Goal: Task Accomplishment & Management: Manage account settings

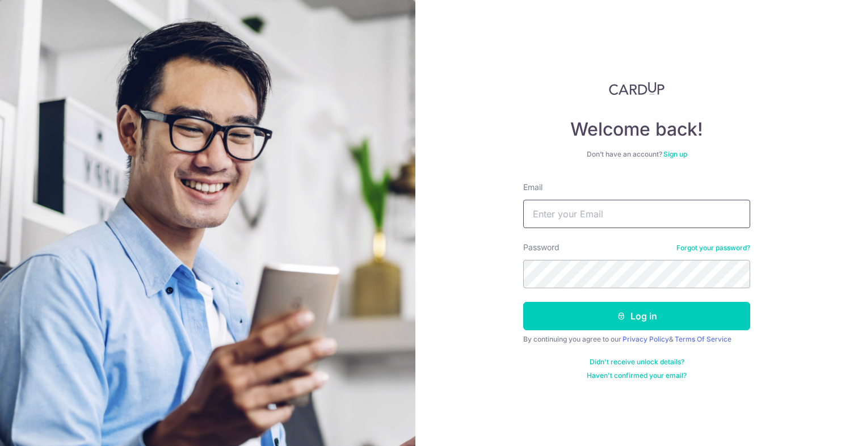
click at [629, 218] on input "Email" at bounding box center [636, 214] width 227 height 28
type input "[EMAIL_ADDRESS][DOMAIN_NAME]"
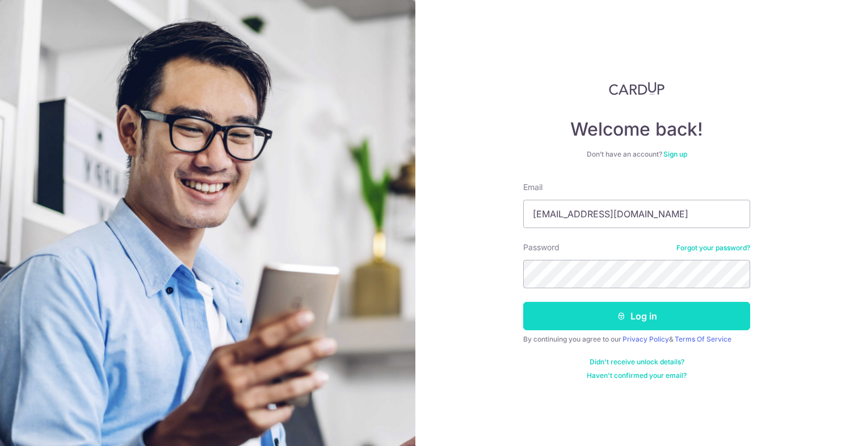
click at [581, 326] on button "Log in" at bounding box center [636, 316] width 227 height 28
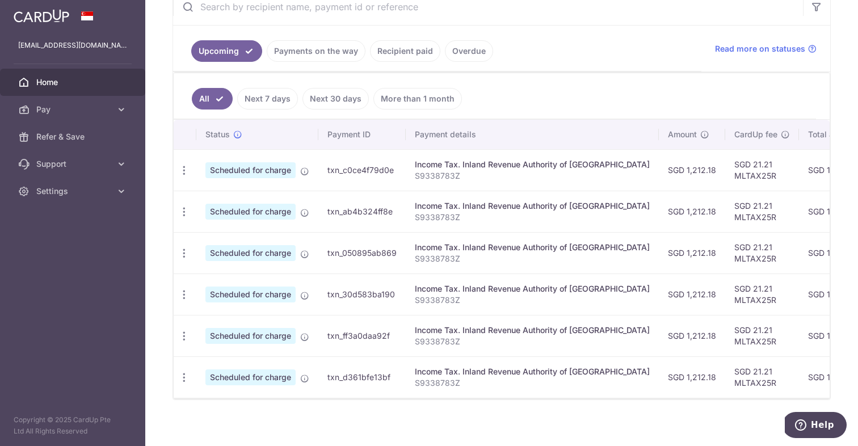
scroll to position [245, 0]
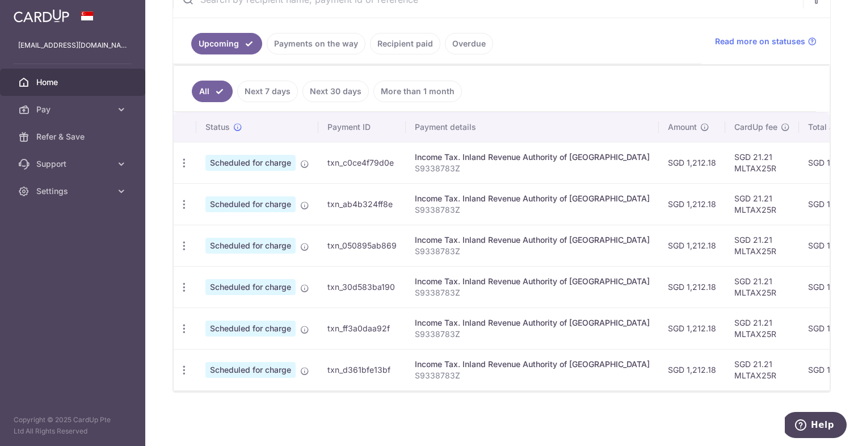
click at [382, 39] on link "Recipient paid" at bounding box center [405, 44] width 70 height 22
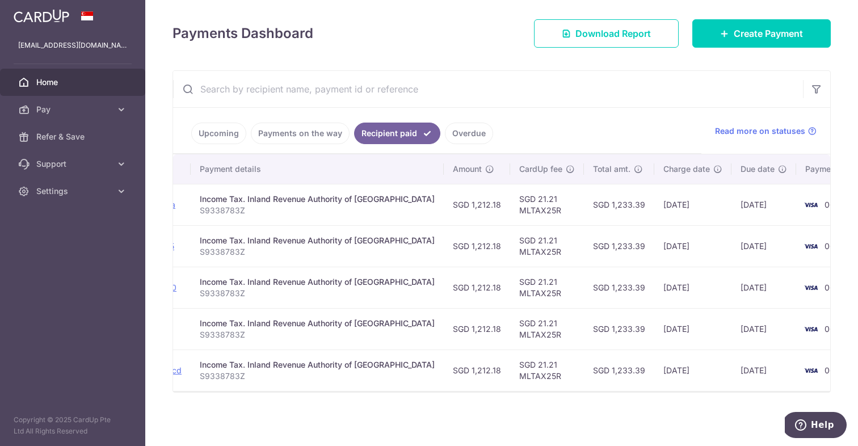
scroll to position [0, 197]
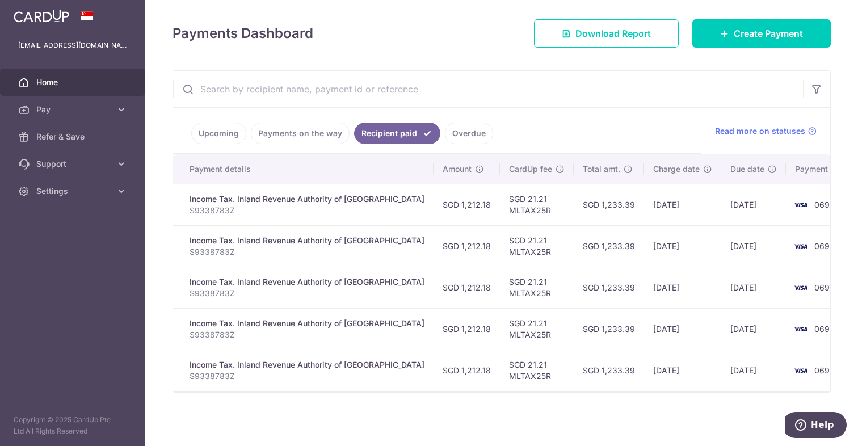
click at [228, 132] on link "Upcoming" at bounding box center [218, 134] width 55 height 22
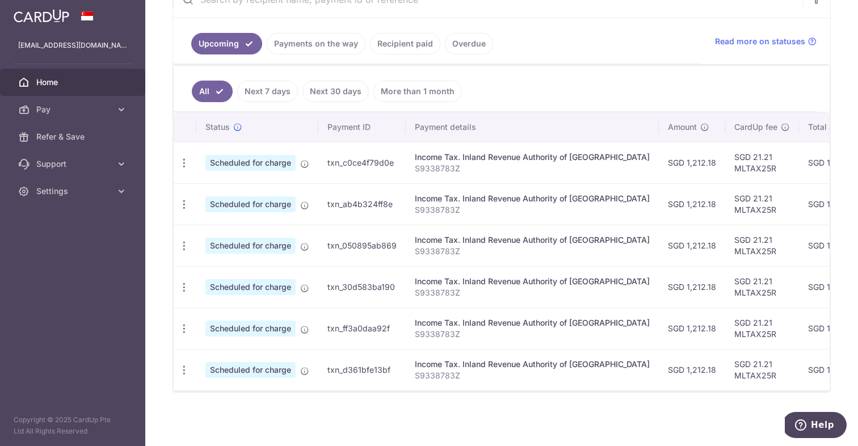
scroll to position [245, 0]
click at [410, 47] on link "Recipient paid" at bounding box center [405, 44] width 70 height 22
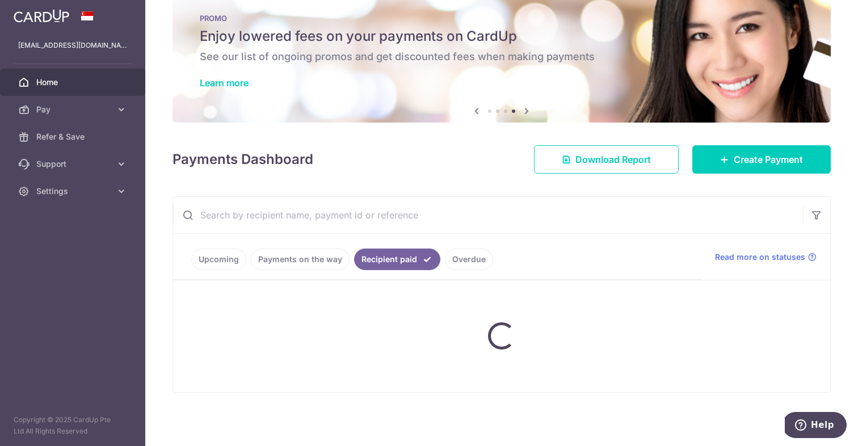
scroll to position [155, 0]
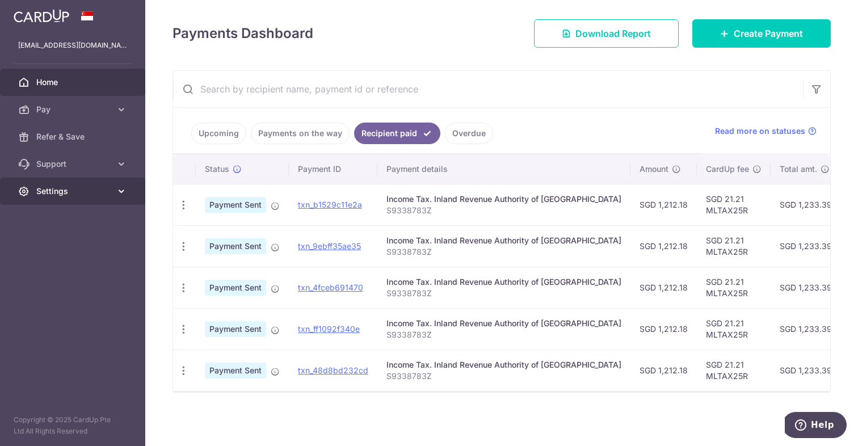
click at [69, 189] on span "Settings" at bounding box center [73, 191] width 75 height 11
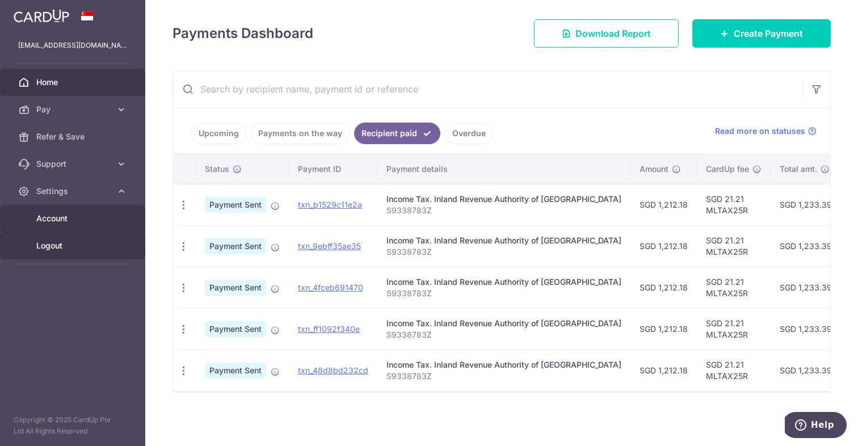
drag, startPoint x: 73, startPoint y: 239, endPoint x: 77, endPoint y: 224, distance: 15.8
click at [73, 240] on span "Logout" at bounding box center [73, 245] width 75 height 11
